Goal: Check status

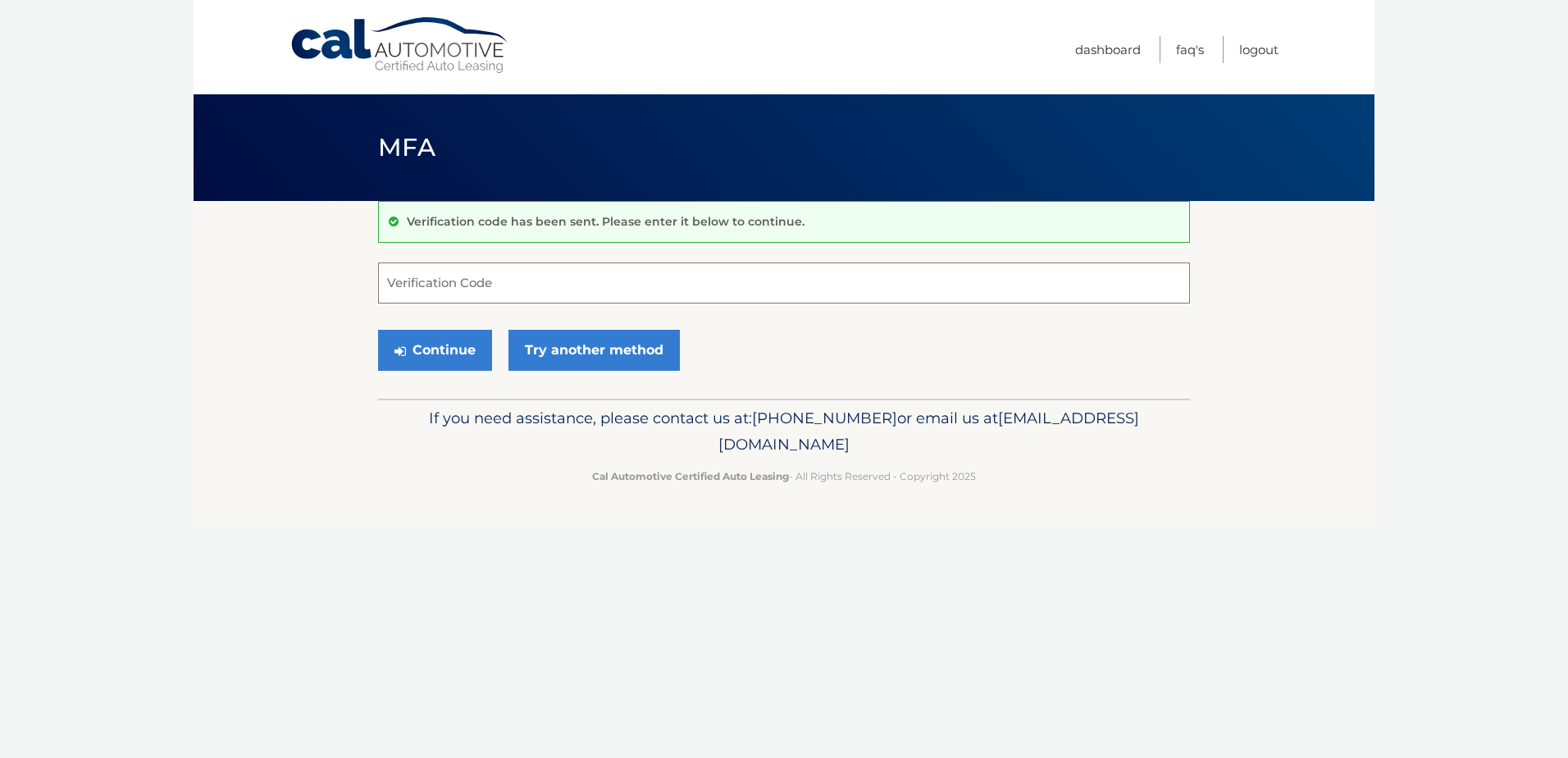
click at [515, 282] on input "Verification Code" at bounding box center [783, 283] width 812 height 41
click at [614, 346] on link "Try another method" at bounding box center [594, 350] width 172 height 41
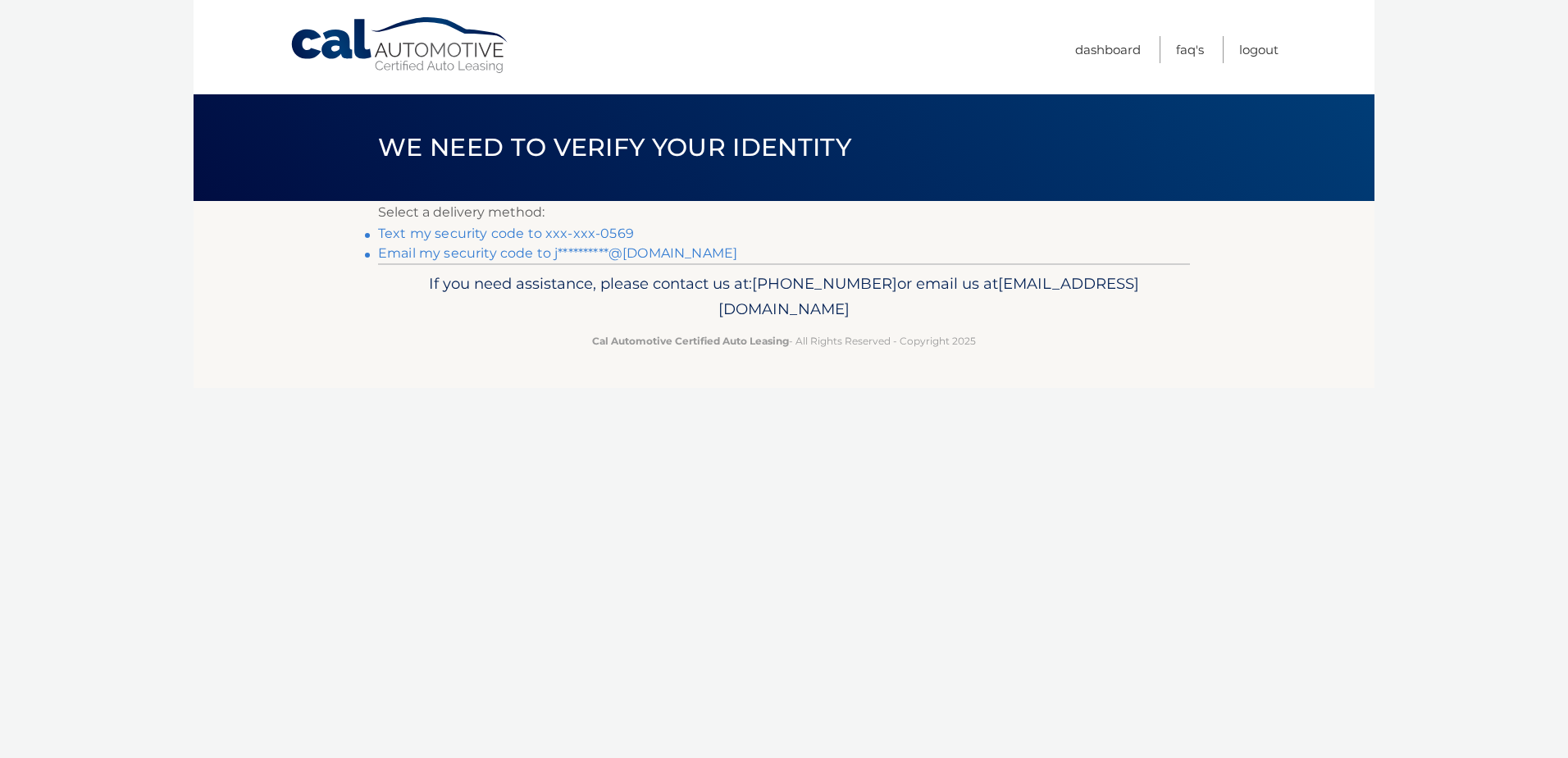
click at [556, 231] on link "Text my security code to xxx-xxx-0569" at bounding box center [505, 233] width 256 height 16
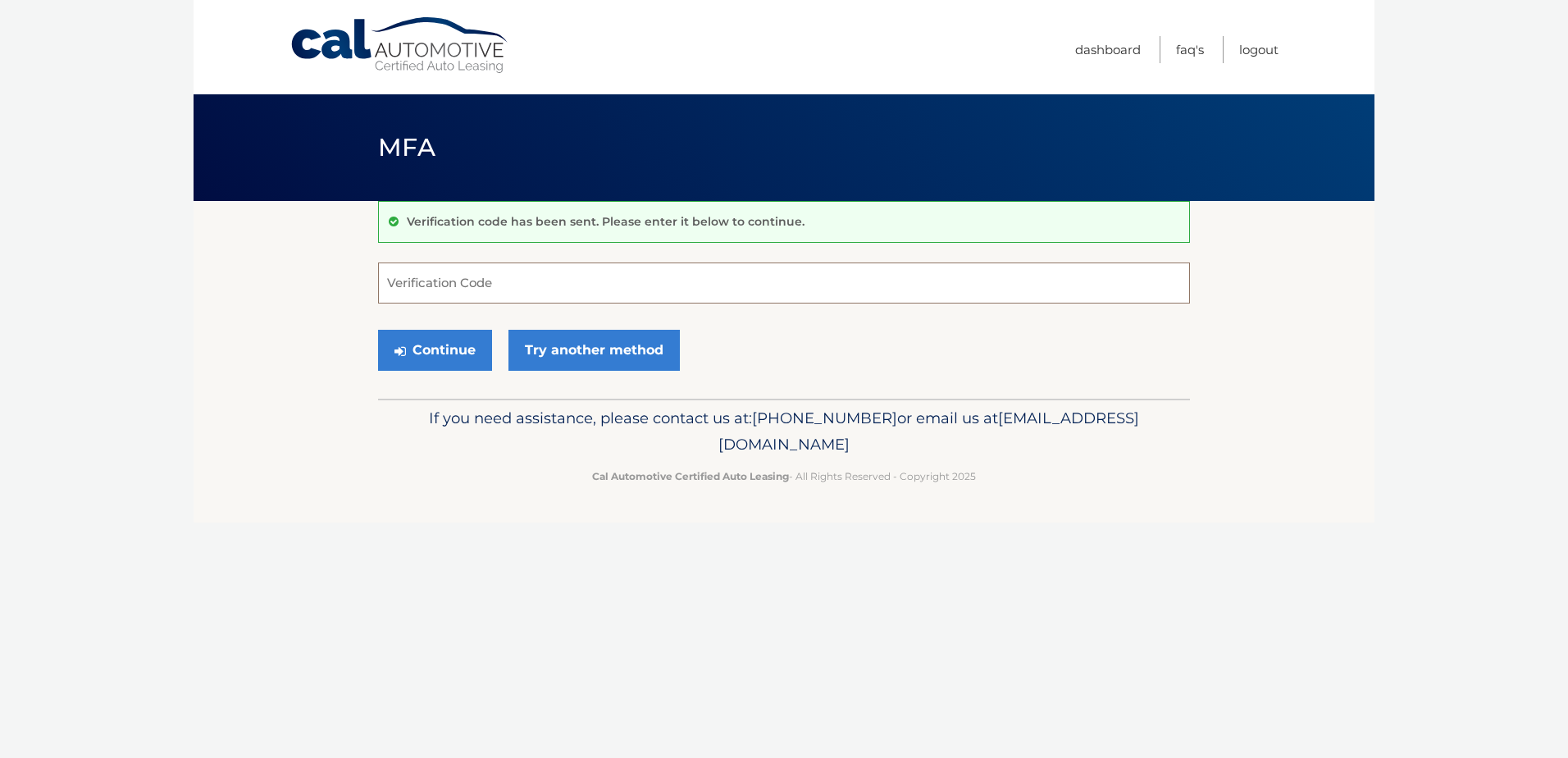
click at [480, 278] on input "Verification Code" at bounding box center [783, 283] width 812 height 41
type input "664460"
click at [378, 329] on button "Continue" at bounding box center [435, 350] width 114 height 41
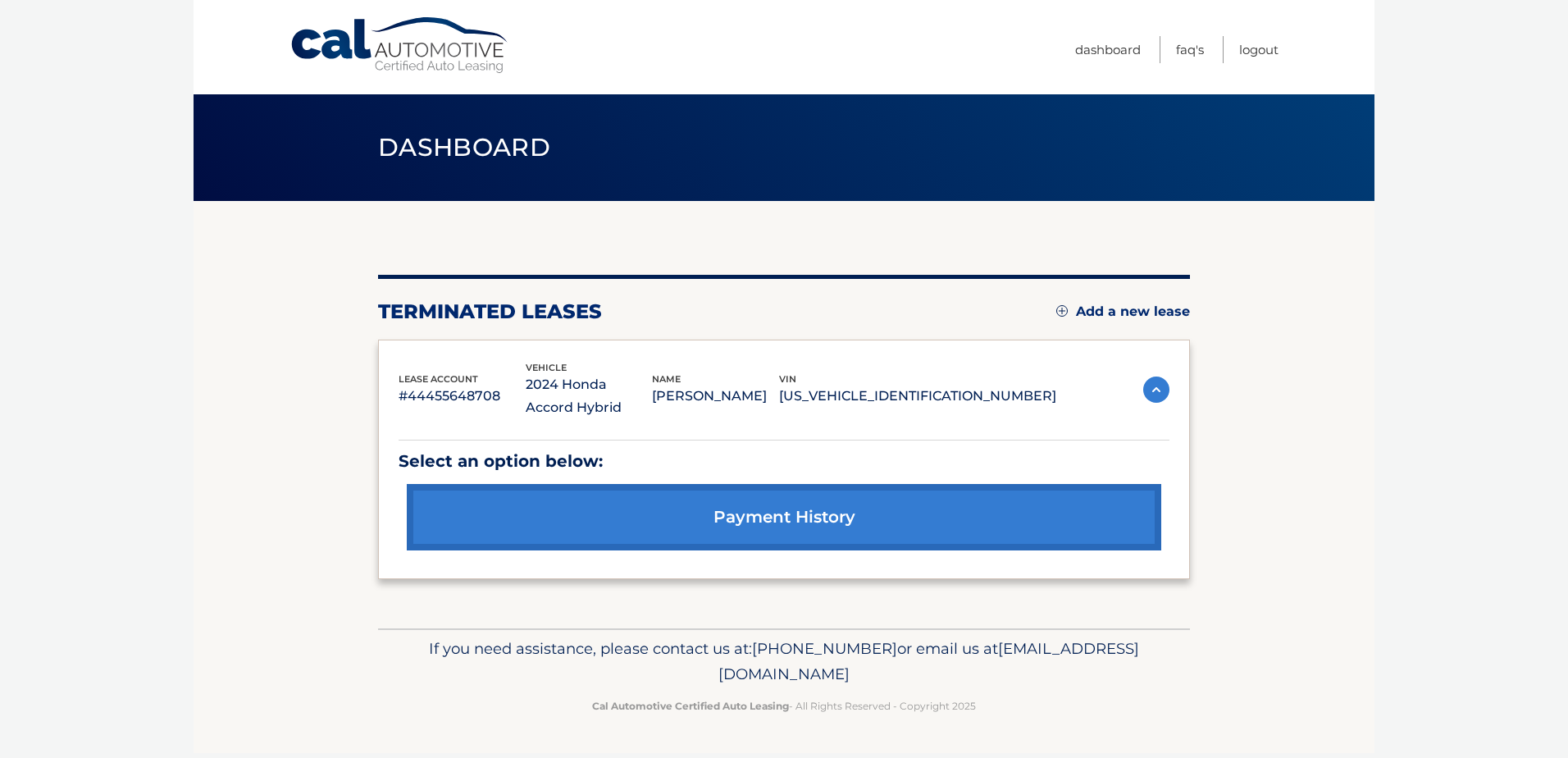
click at [755, 513] on link "payment history" at bounding box center [784, 517] width 755 height 66
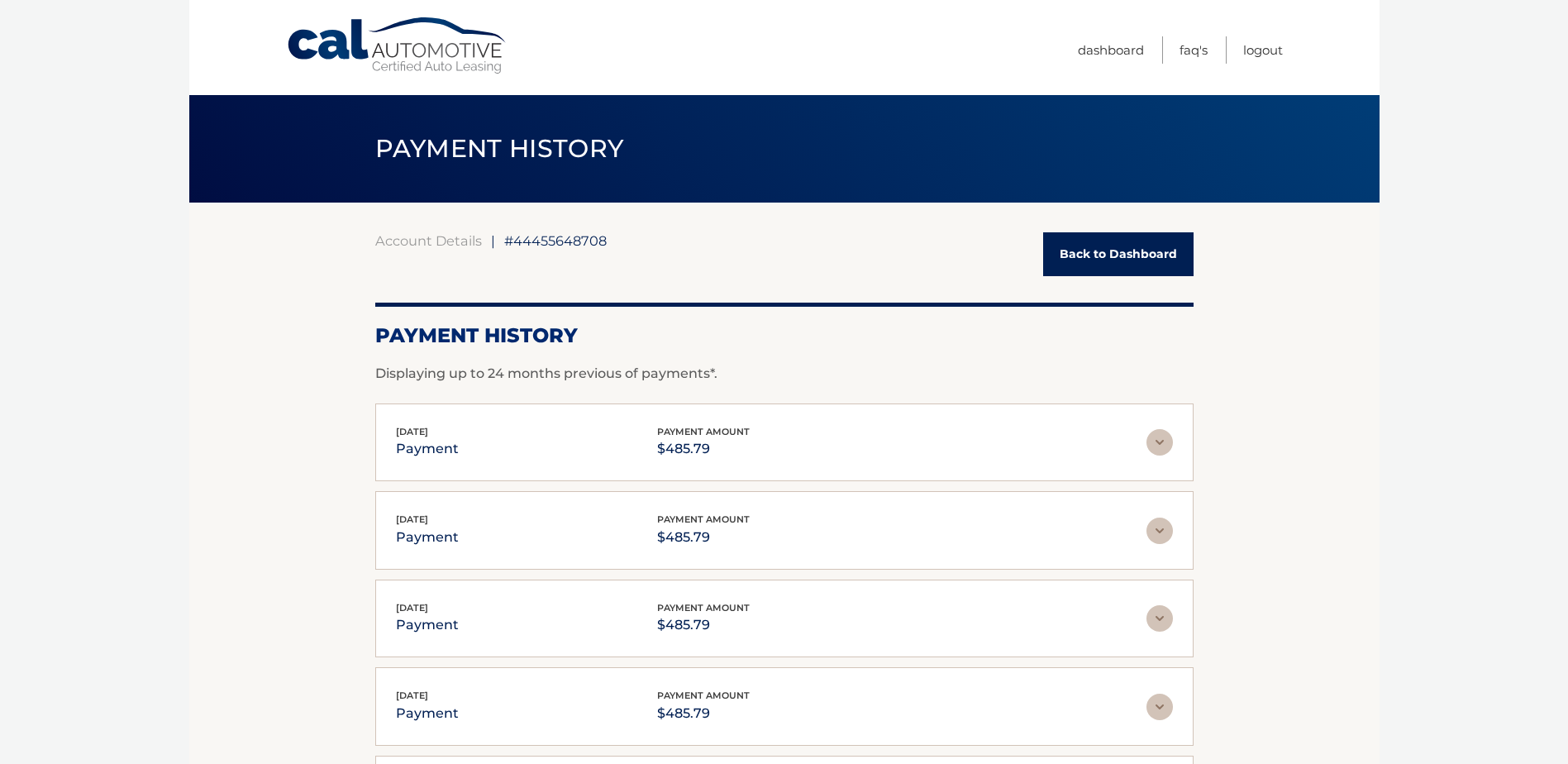
click at [1115, 243] on link "Back to Dashboard" at bounding box center [1118, 254] width 150 height 43
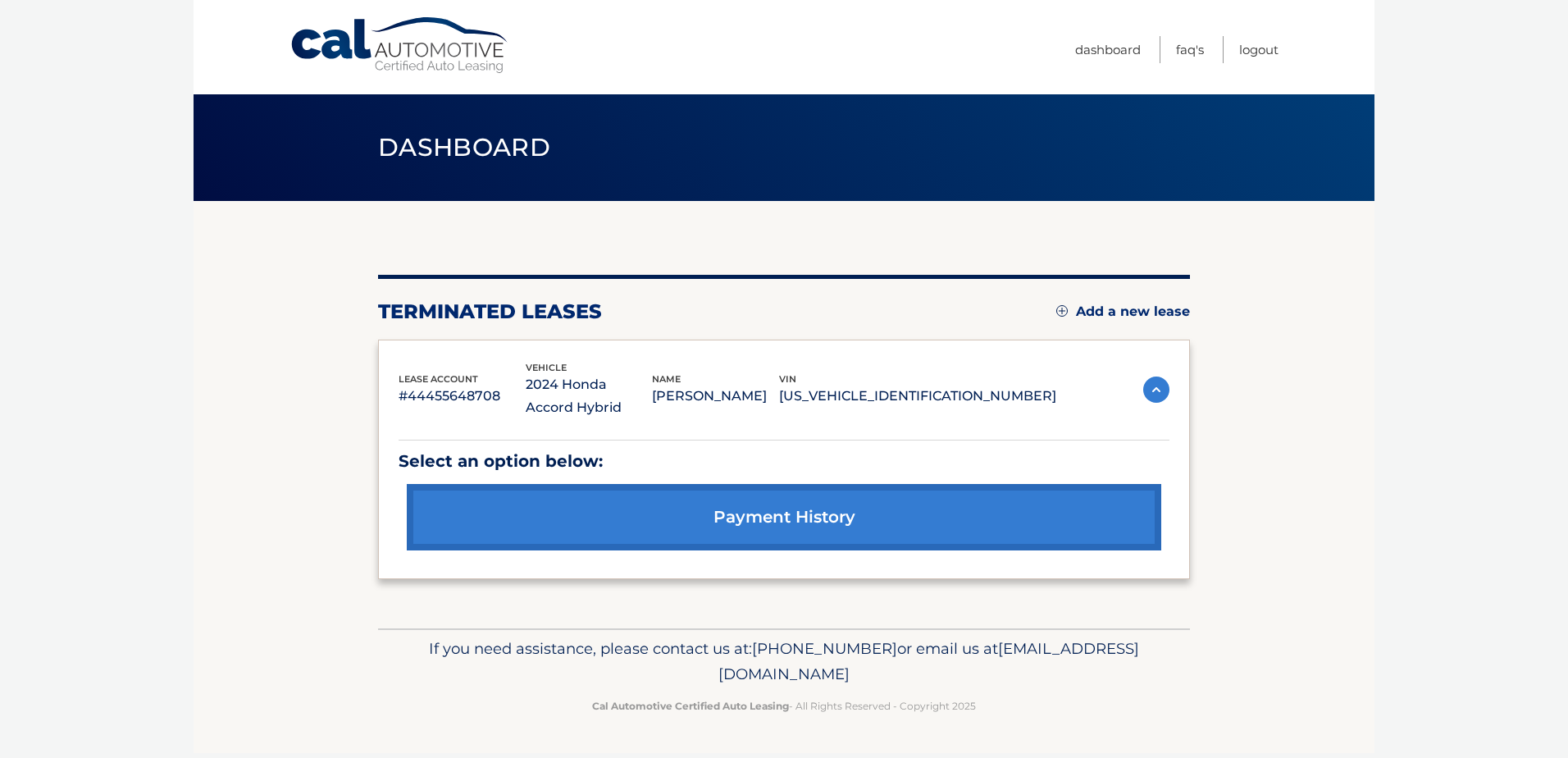
click at [1159, 392] on img at bounding box center [1156, 389] width 26 height 26
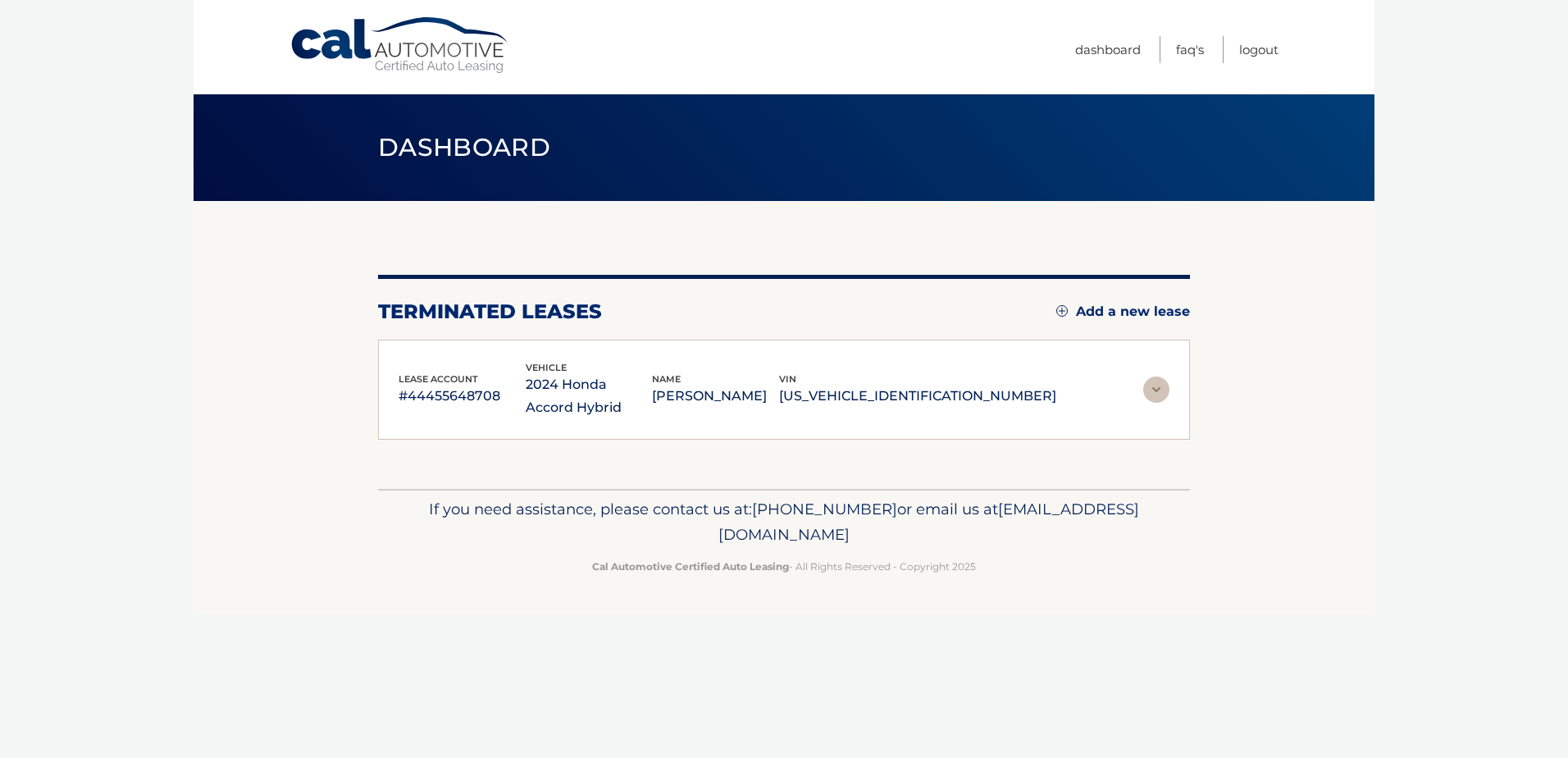
click at [1159, 392] on img at bounding box center [1156, 389] width 26 height 26
